Goal: Information Seeking & Learning: Check status

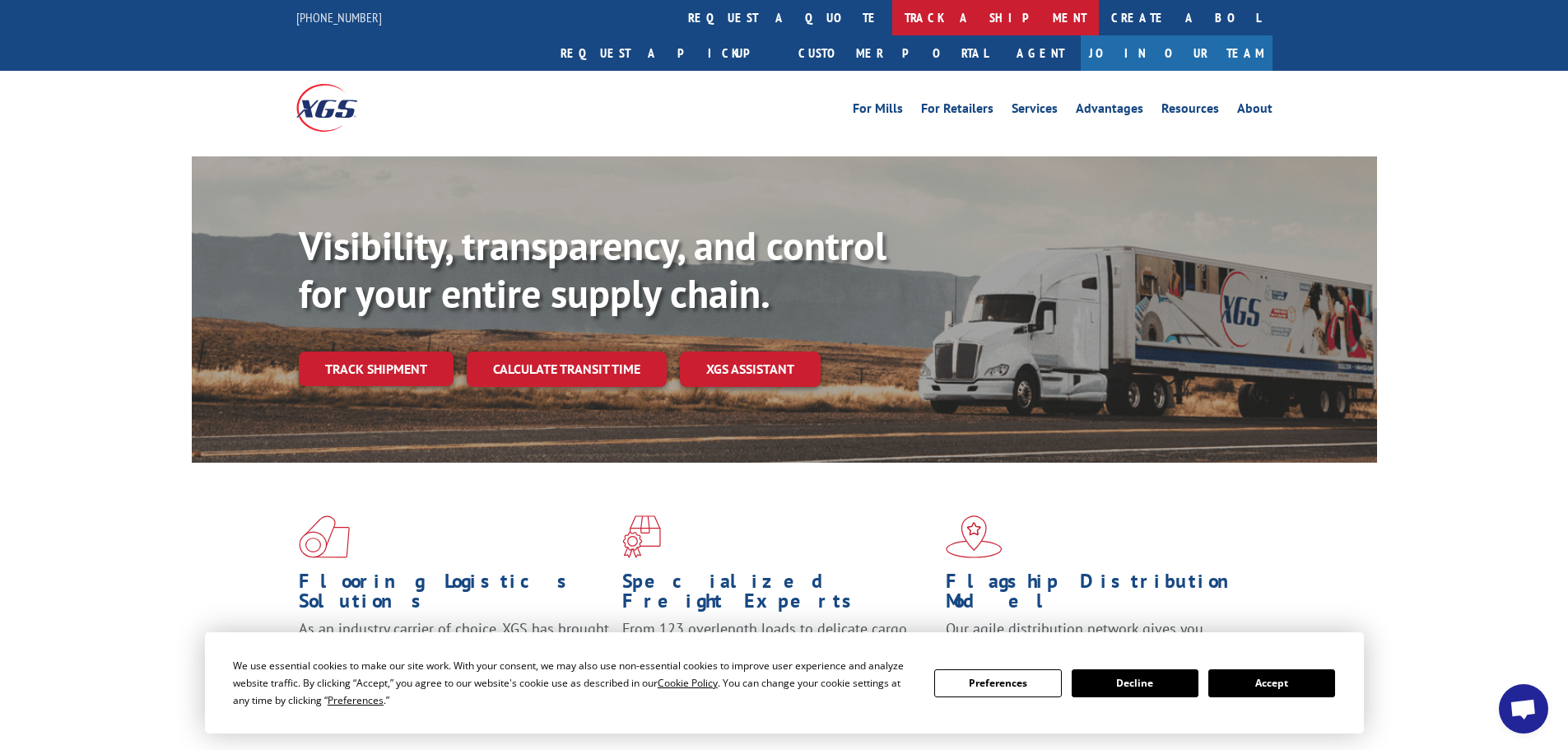
click at [892, 12] on link "track a shipment" at bounding box center [995, 17] width 207 height 35
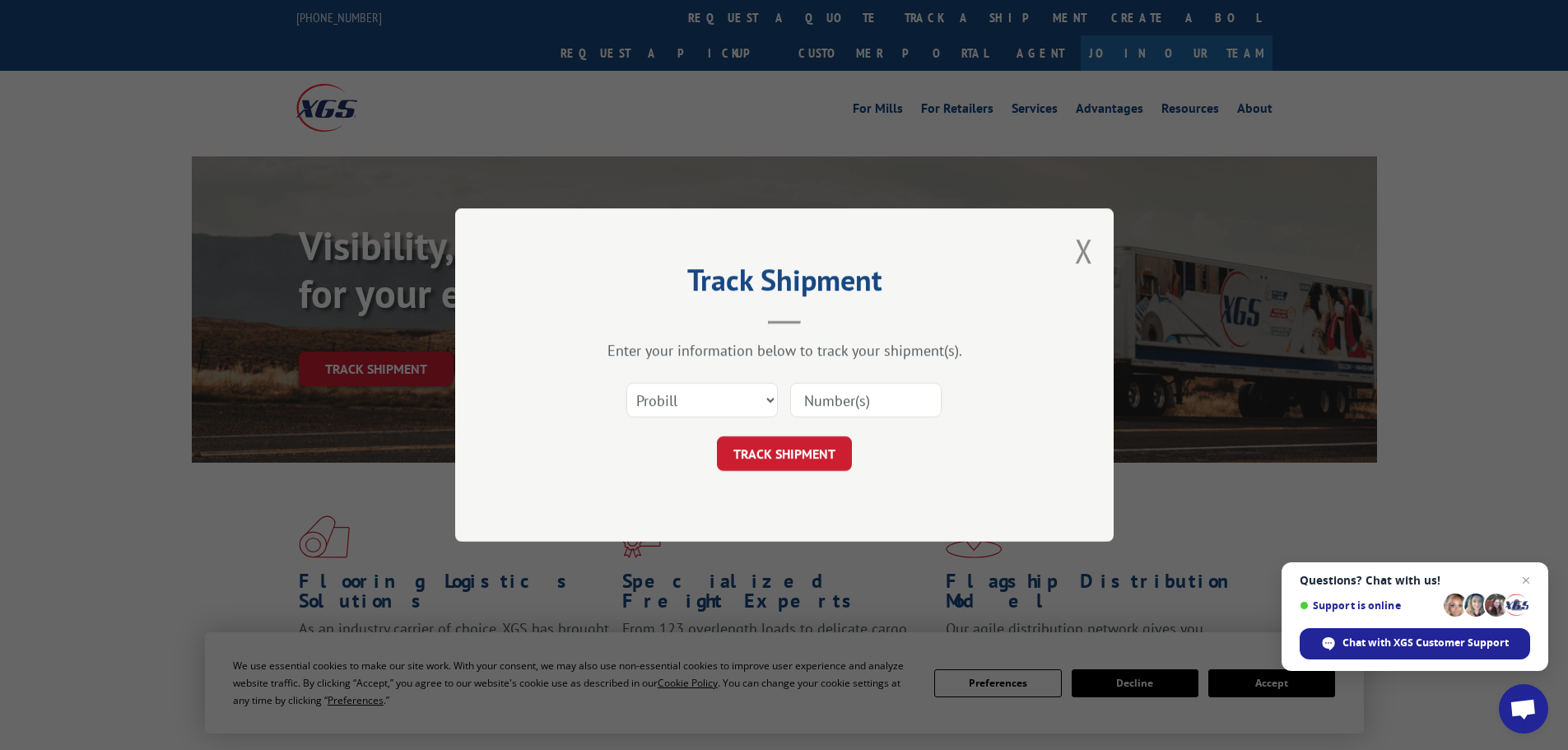
click at [832, 400] on input at bounding box center [865, 400] width 152 height 35
paste input "17229186"
type input "17229186"
click at [793, 442] on button "TRACK SHIPMENT" at bounding box center [784, 453] width 135 height 35
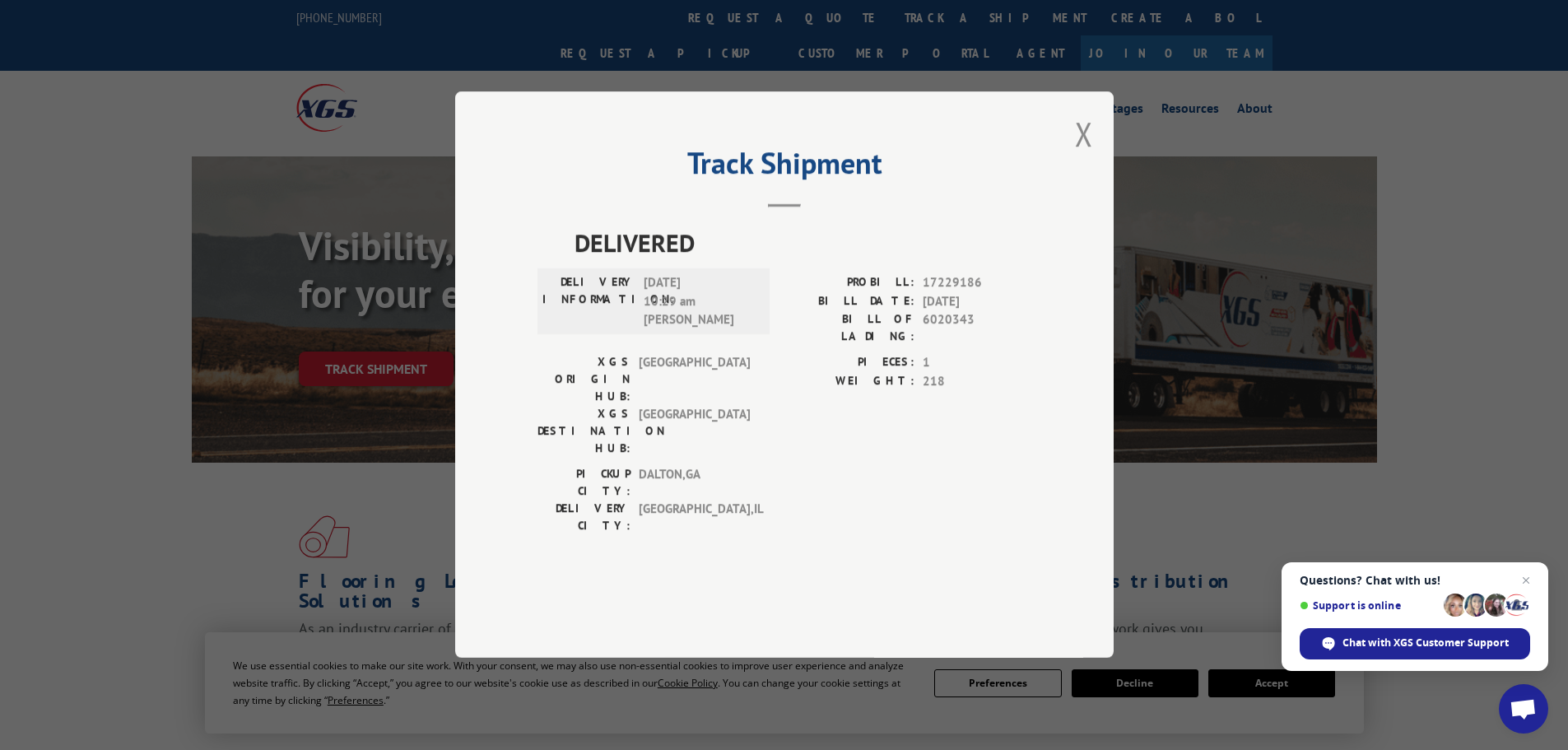
click at [115, 349] on div "Track Shipment DELIVERED DELIVERY INFORMATION: [DATE] 10:29 am [PERSON_NAME]: 1…" at bounding box center [784, 375] width 1568 height 750
click at [1086, 155] on button "Close modal" at bounding box center [1084, 133] width 18 height 43
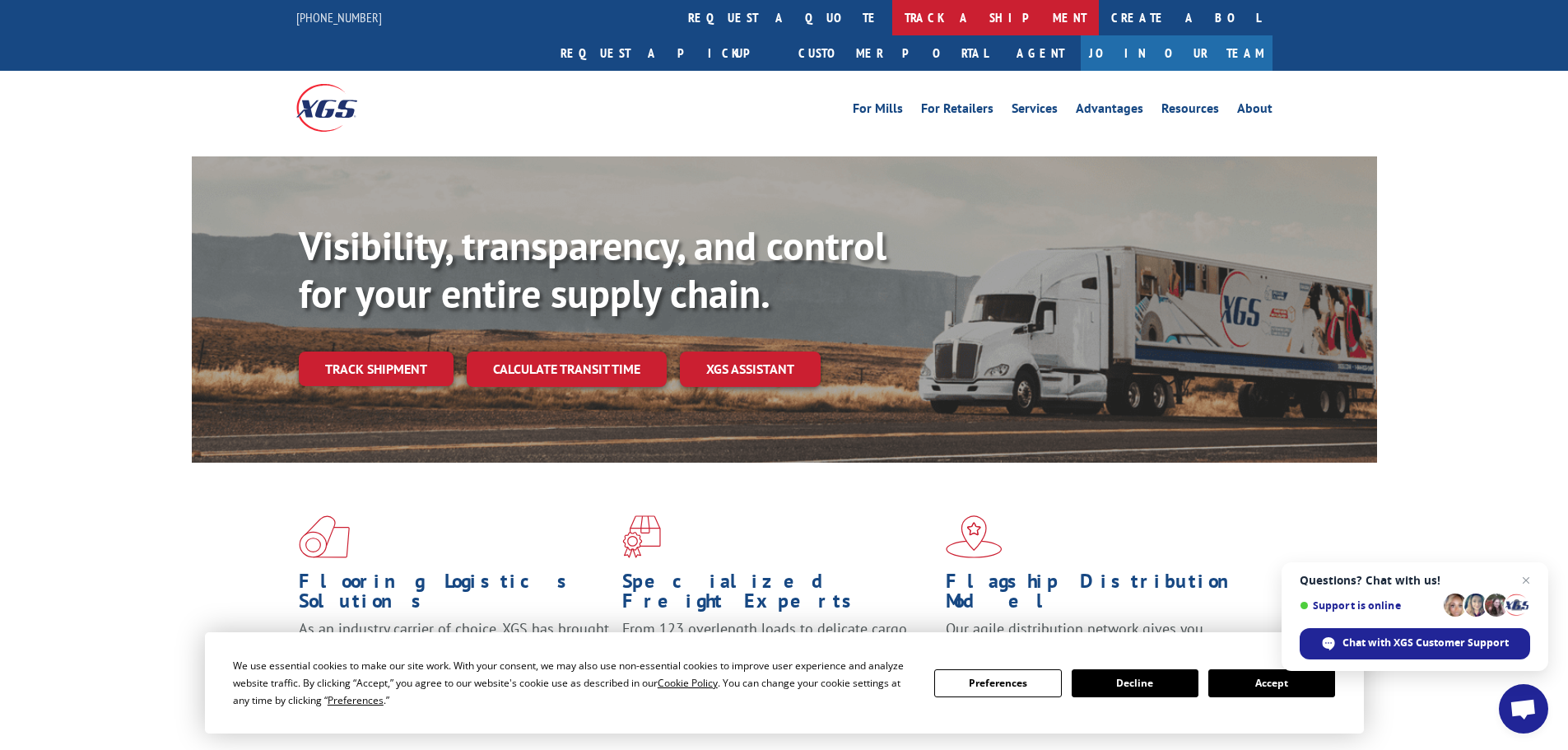
click at [892, 9] on link "track a shipment" at bounding box center [995, 17] width 207 height 35
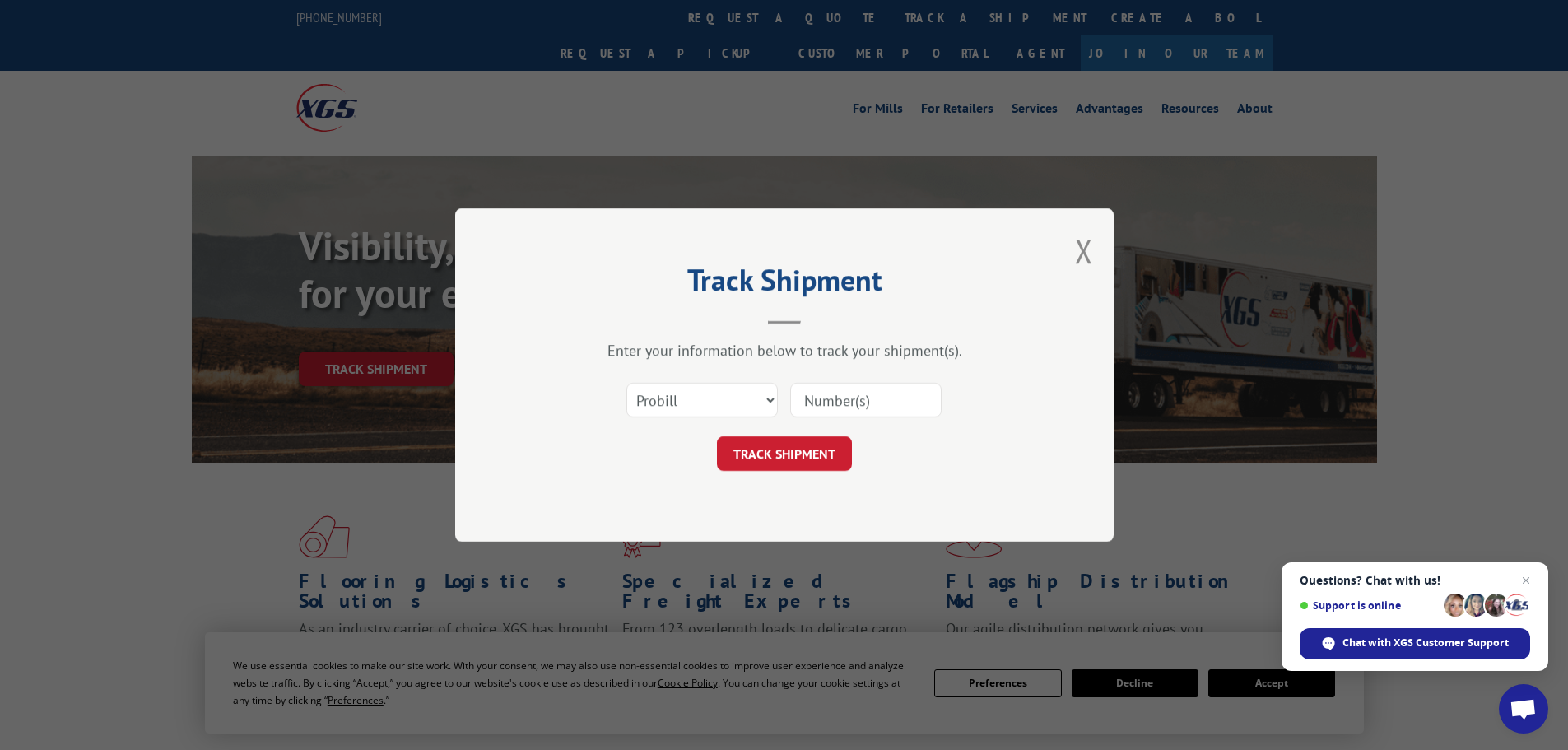
click at [844, 393] on input at bounding box center [865, 400] width 152 height 35
paste input "17517378"
type input "17517378"
click at [795, 449] on button "TRACK SHIPMENT" at bounding box center [784, 453] width 135 height 35
